Goal: Find specific page/section: Find specific page/section

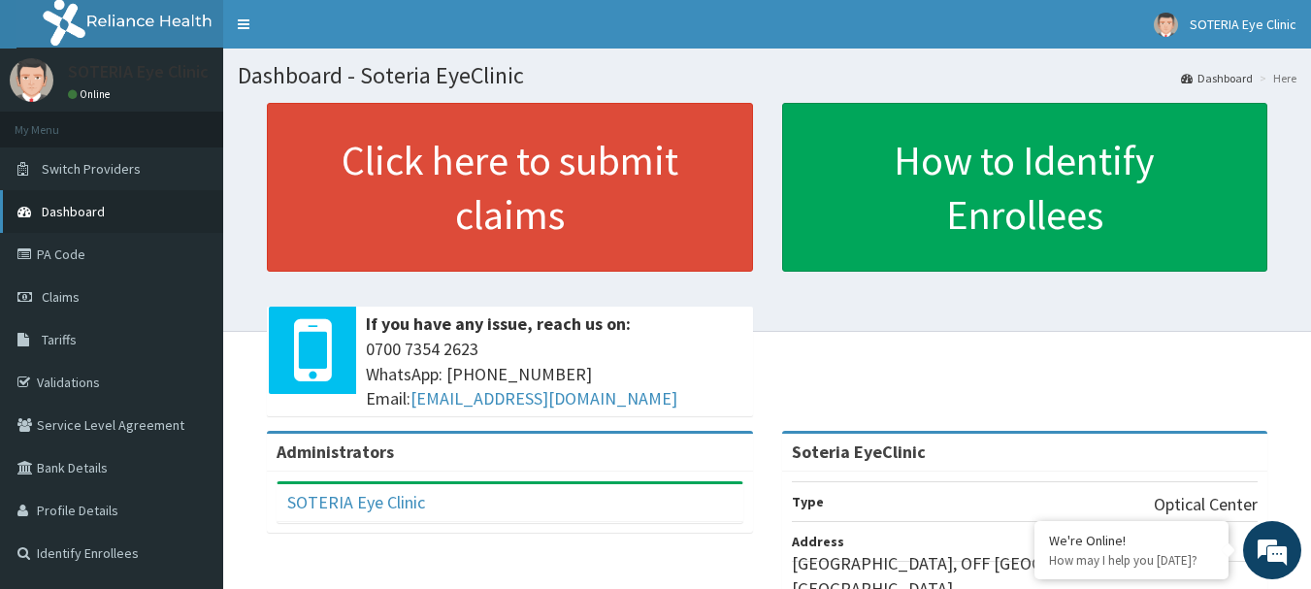
click at [90, 213] on span "Dashboard" at bounding box center [73, 211] width 63 height 17
click at [76, 378] on link "Validations" at bounding box center [111, 382] width 223 height 43
